Goal: Transaction & Acquisition: Purchase product/service

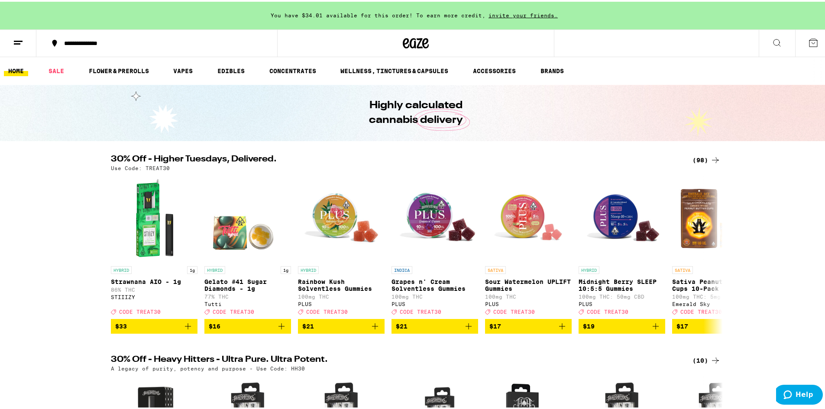
click at [697, 158] on div "(98)" at bounding box center [706, 158] width 28 height 10
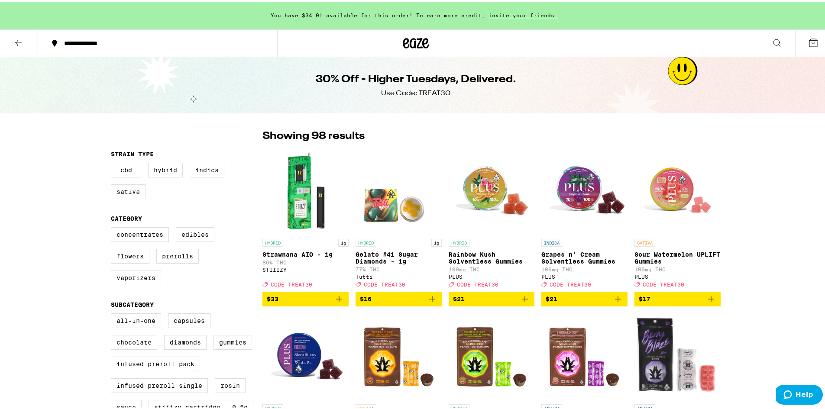
click at [128, 197] on label "Sativa" at bounding box center [128, 190] width 35 height 15
click at [113, 163] on input "Sativa" at bounding box center [113, 162] width 0 height 0
checkbox input "true"
